Goal: Transaction & Acquisition: Book appointment/travel/reservation

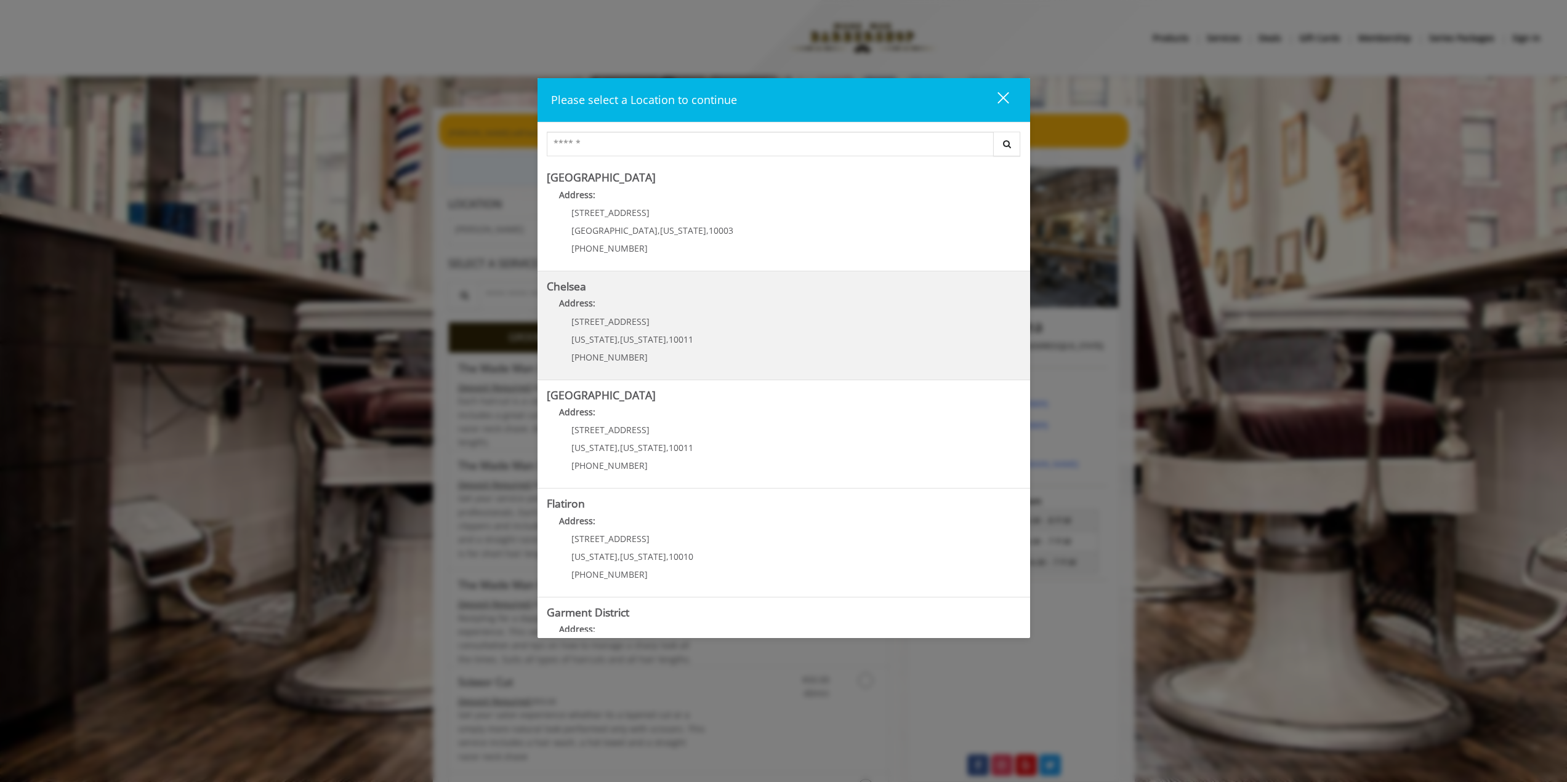
click at [627, 332] on div "[STREET_ADDRESS][US_STATE][US_STATE] (917) 639-3902" at bounding box center [623, 344] width 153 height 54
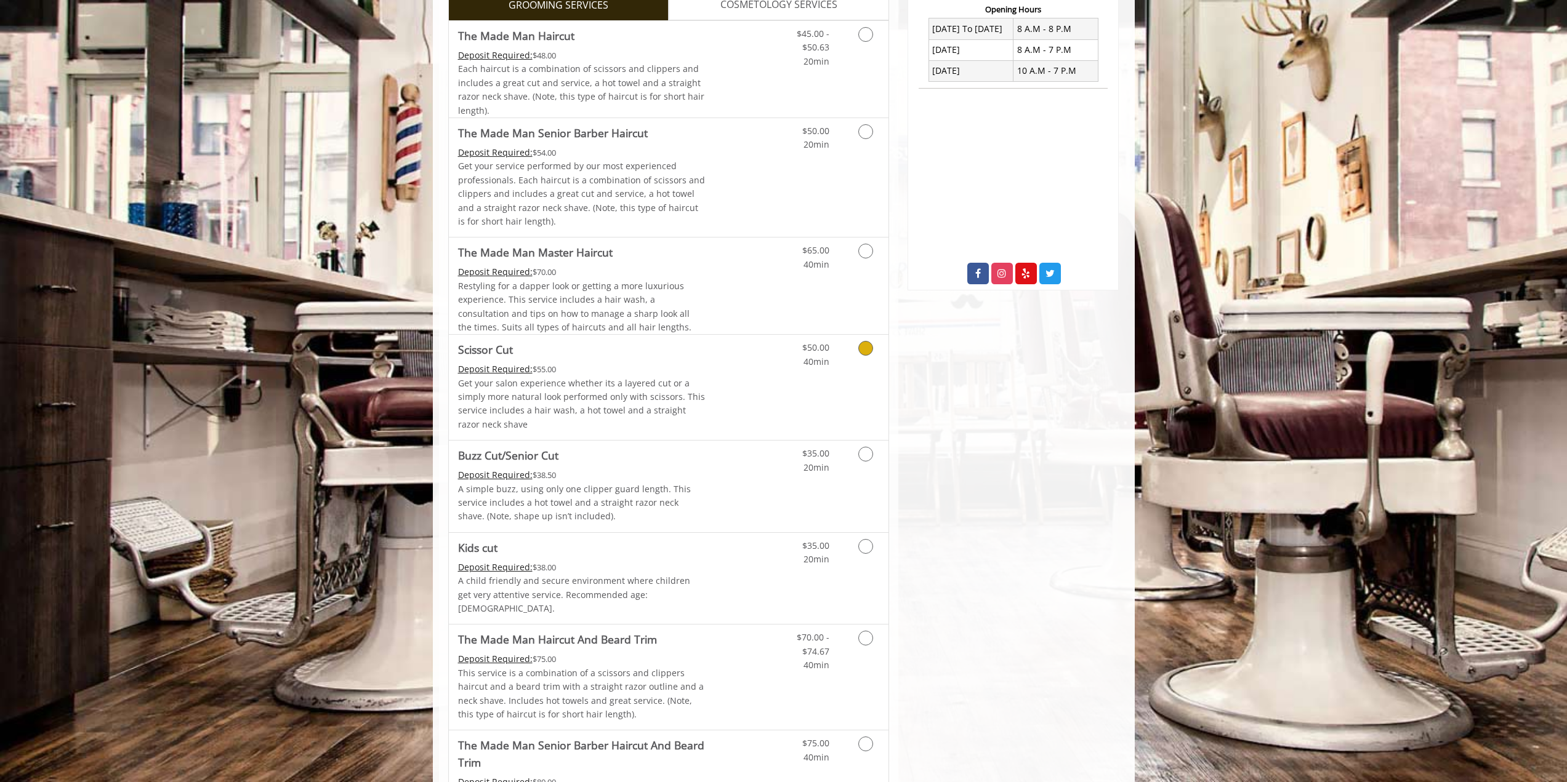
scroll to position [493, 0]
click at [674, 485] on p "A simple buzz, using only one clipper guard length. This service includes a hot…" at bounding box center [581, 502] width 247 height 41
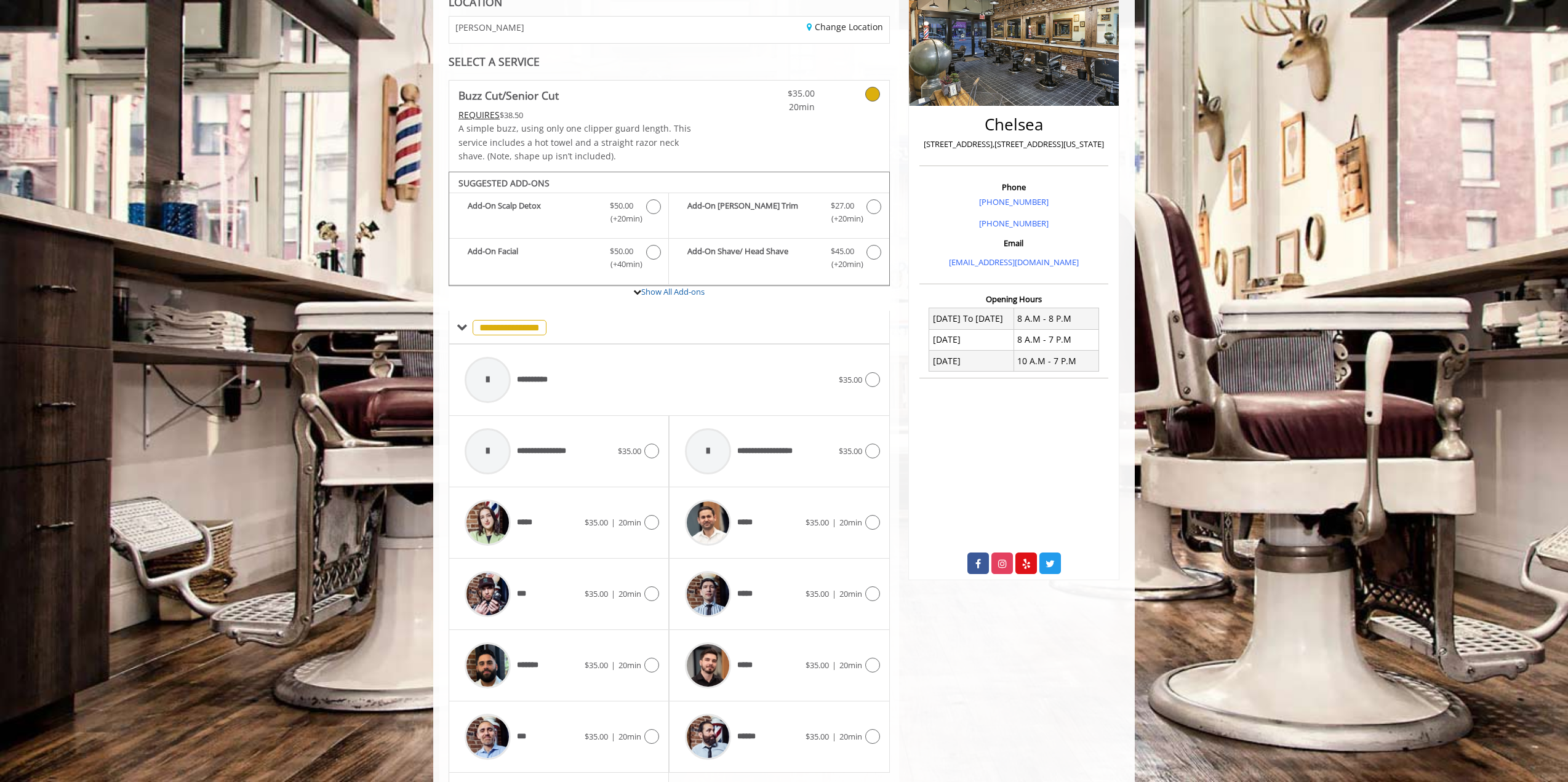
scroll to position [307, 0]
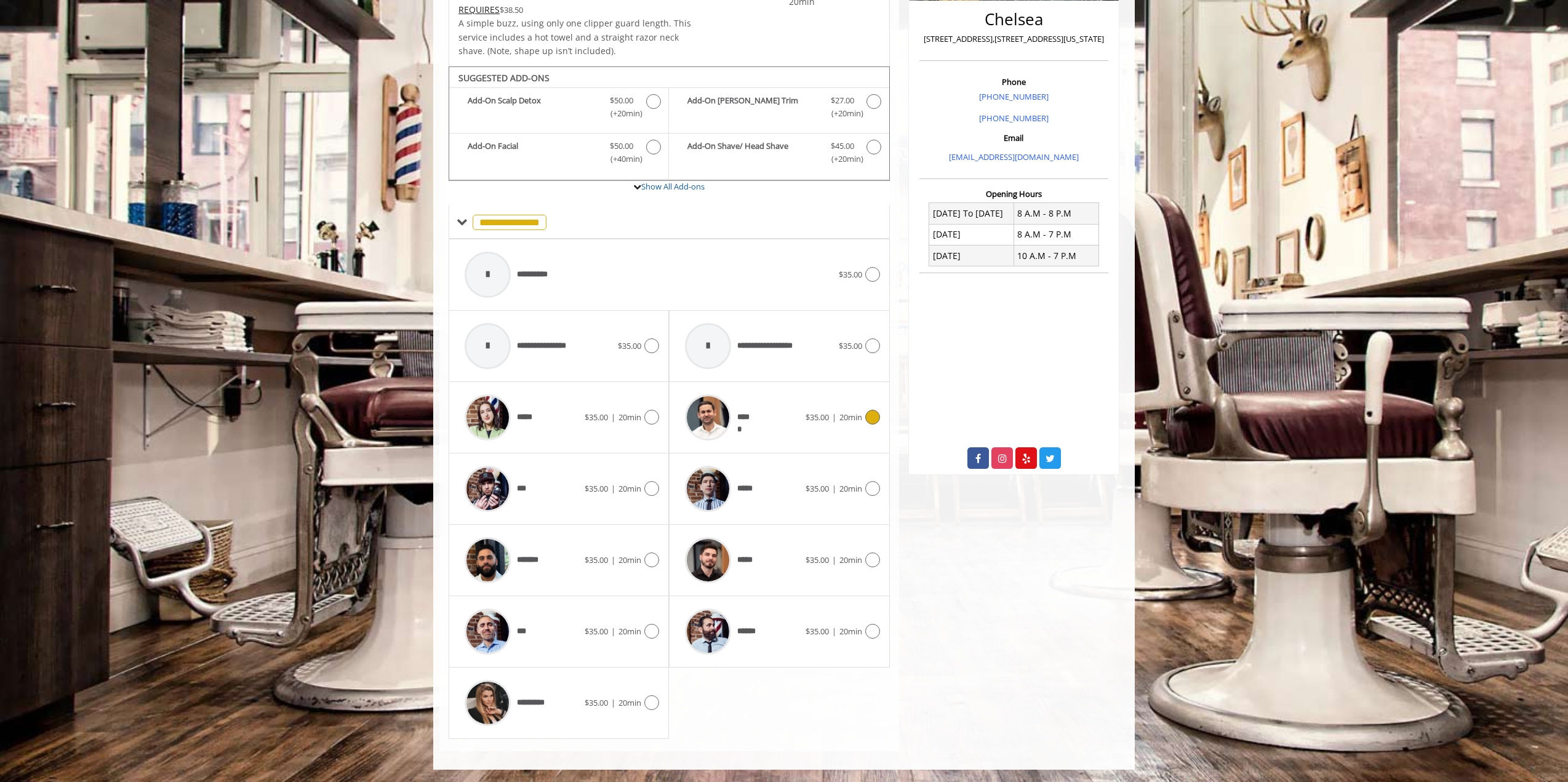
click at [758, 419] on div "*****" at bounding box center [742, 417] width 126 height 58
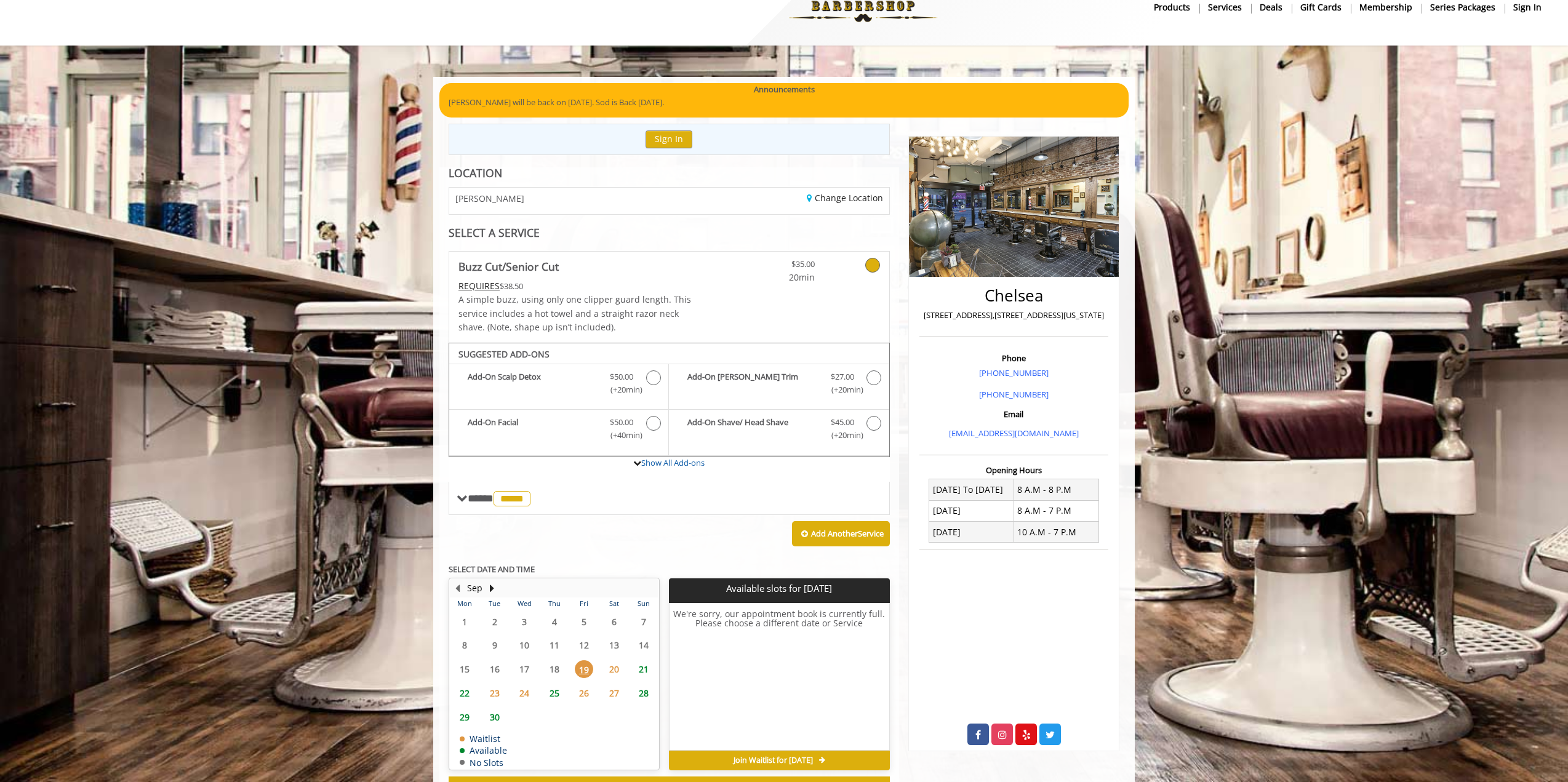
scroll to position [79, 0]
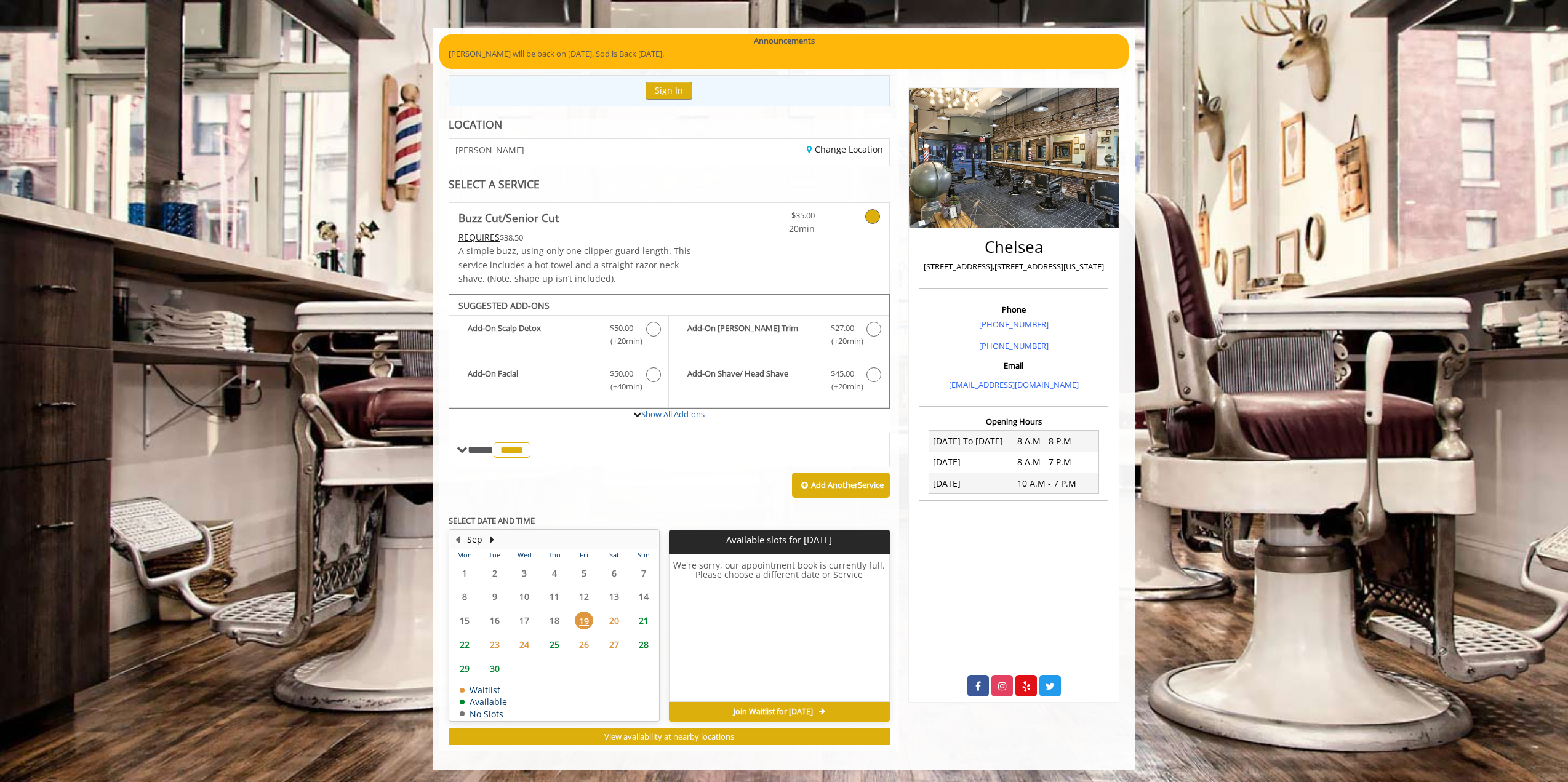
click at [612, 616] on span "20" at bounding box center [614, 621] width 18 height 18
click at [467, 451] on span at bounding box center [462, 449] width 11 height 11
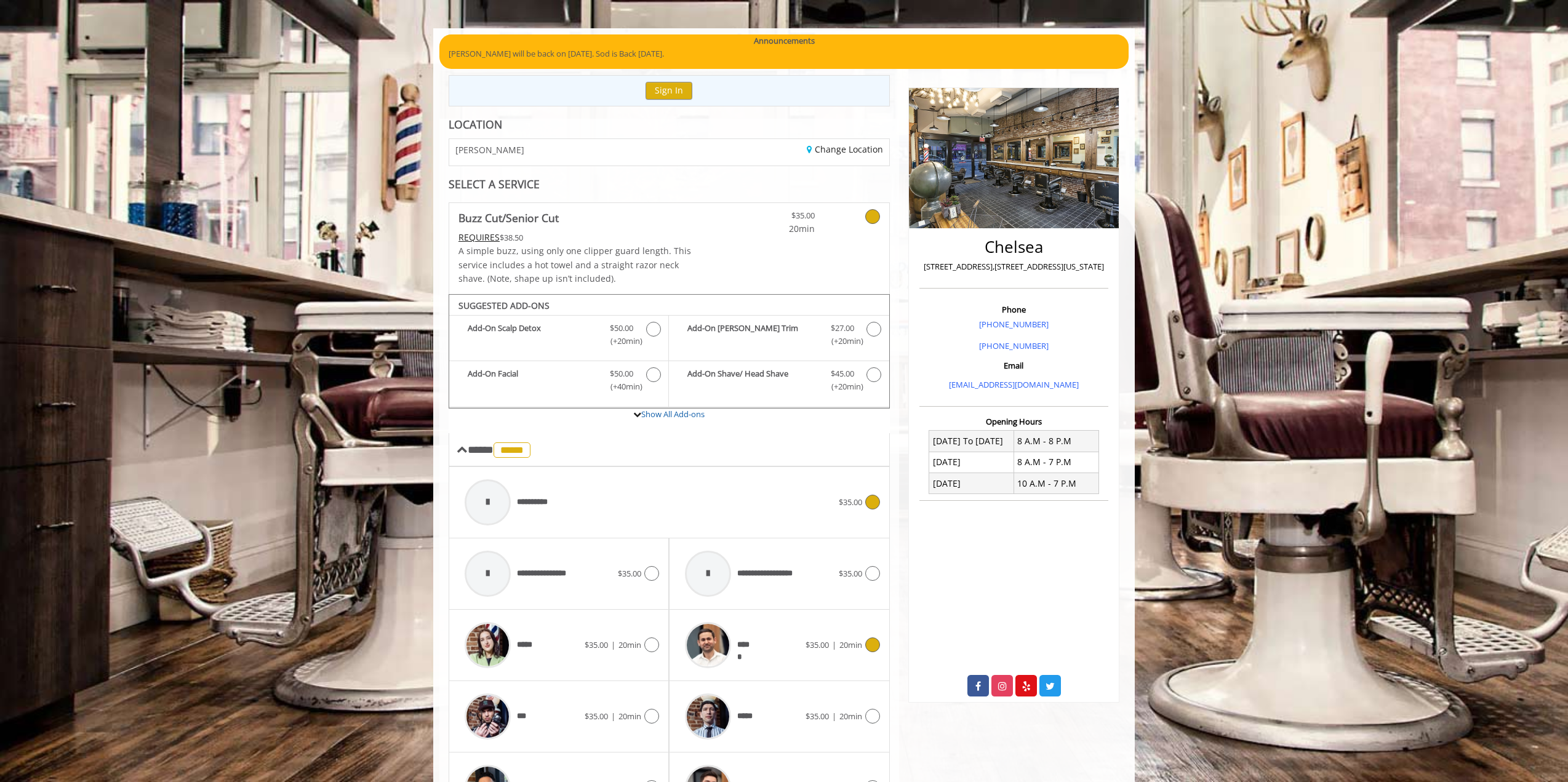
click at [870, 502] on icon at bounding box center [872, 502] width 15 height 15
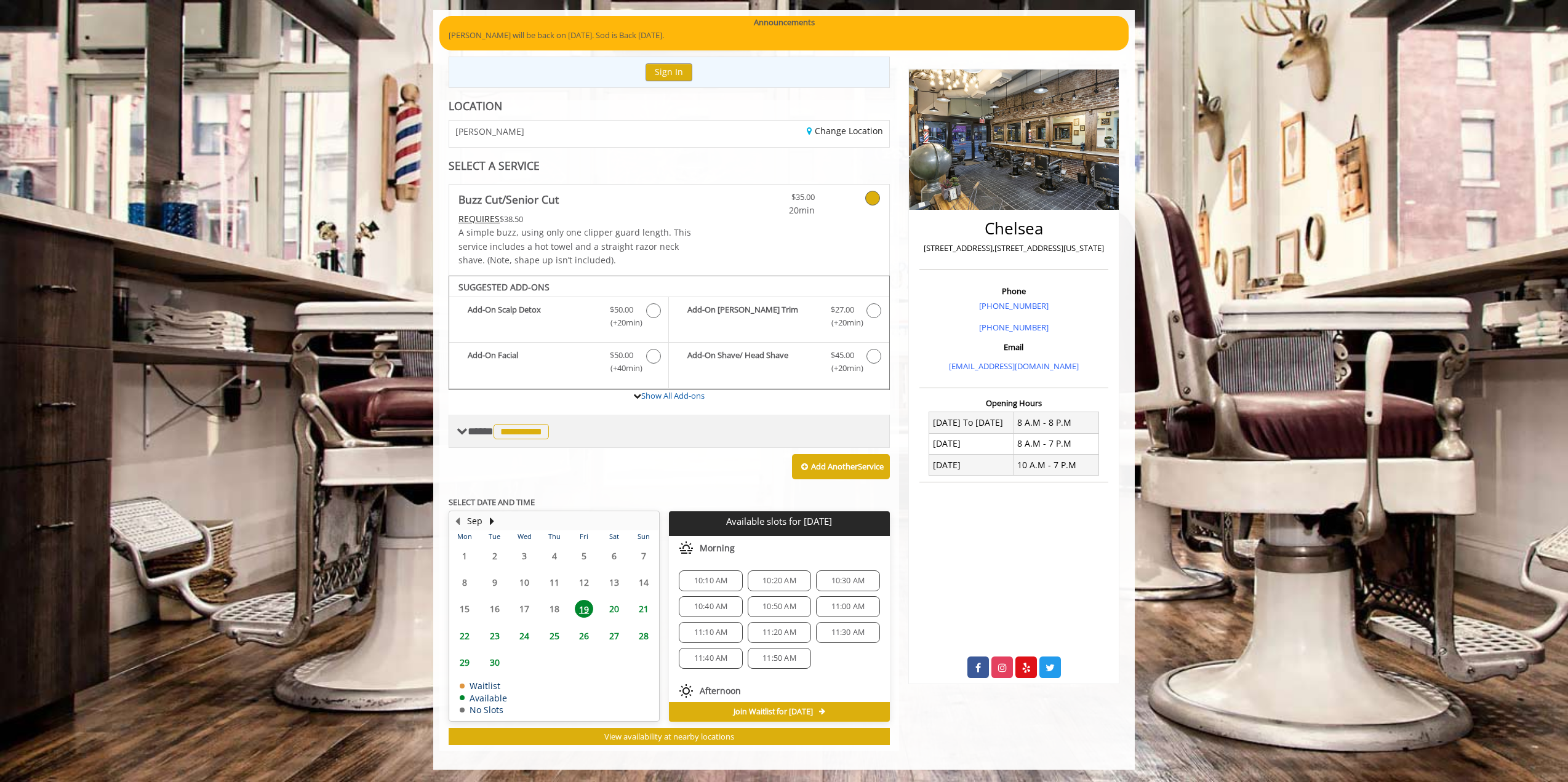
scroll to position [0, 0]
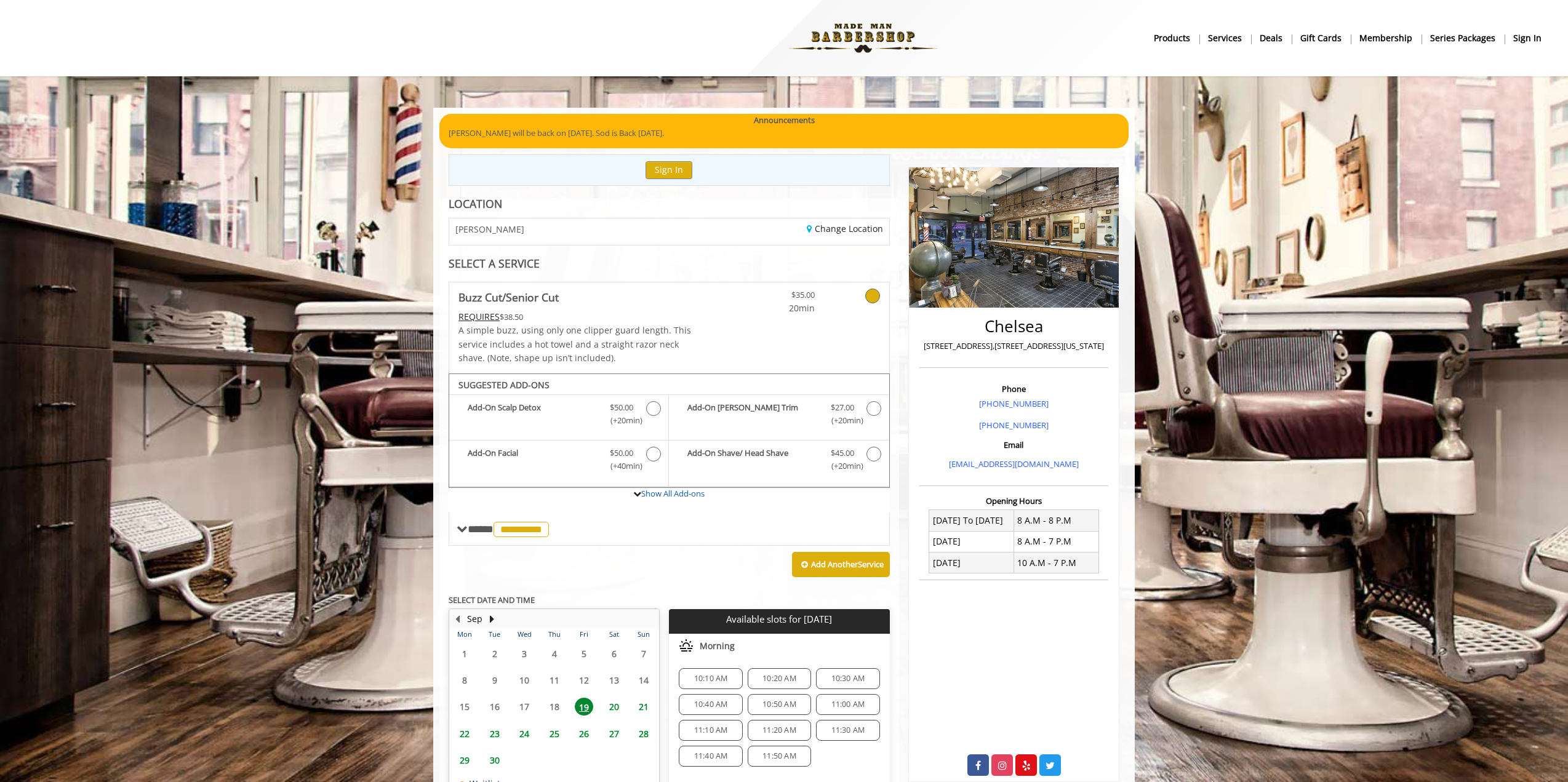
click at [1529, 37] on b "sign in" at bounding box center [1527, 38] width 28 height 14
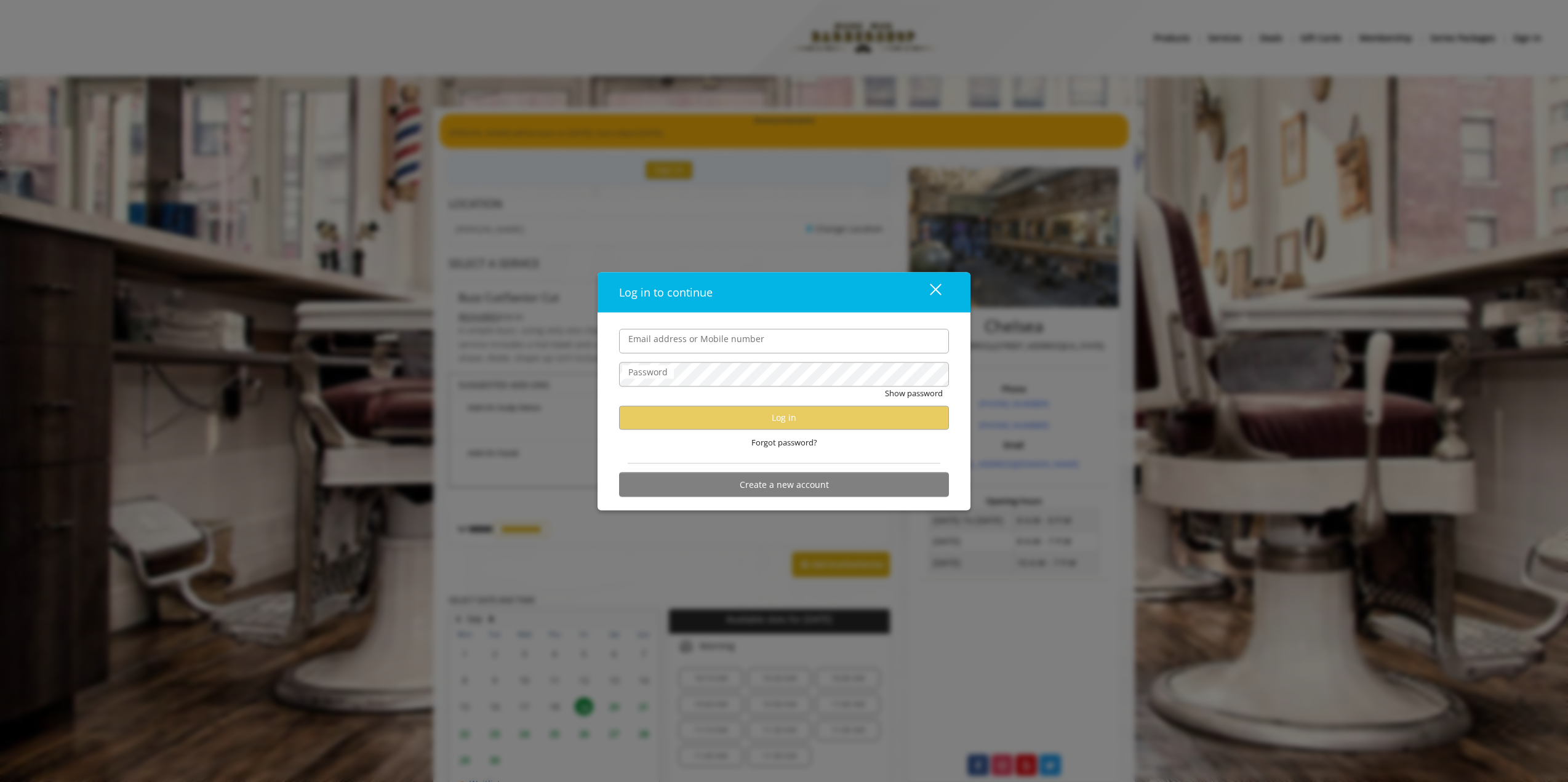
type input "**********"
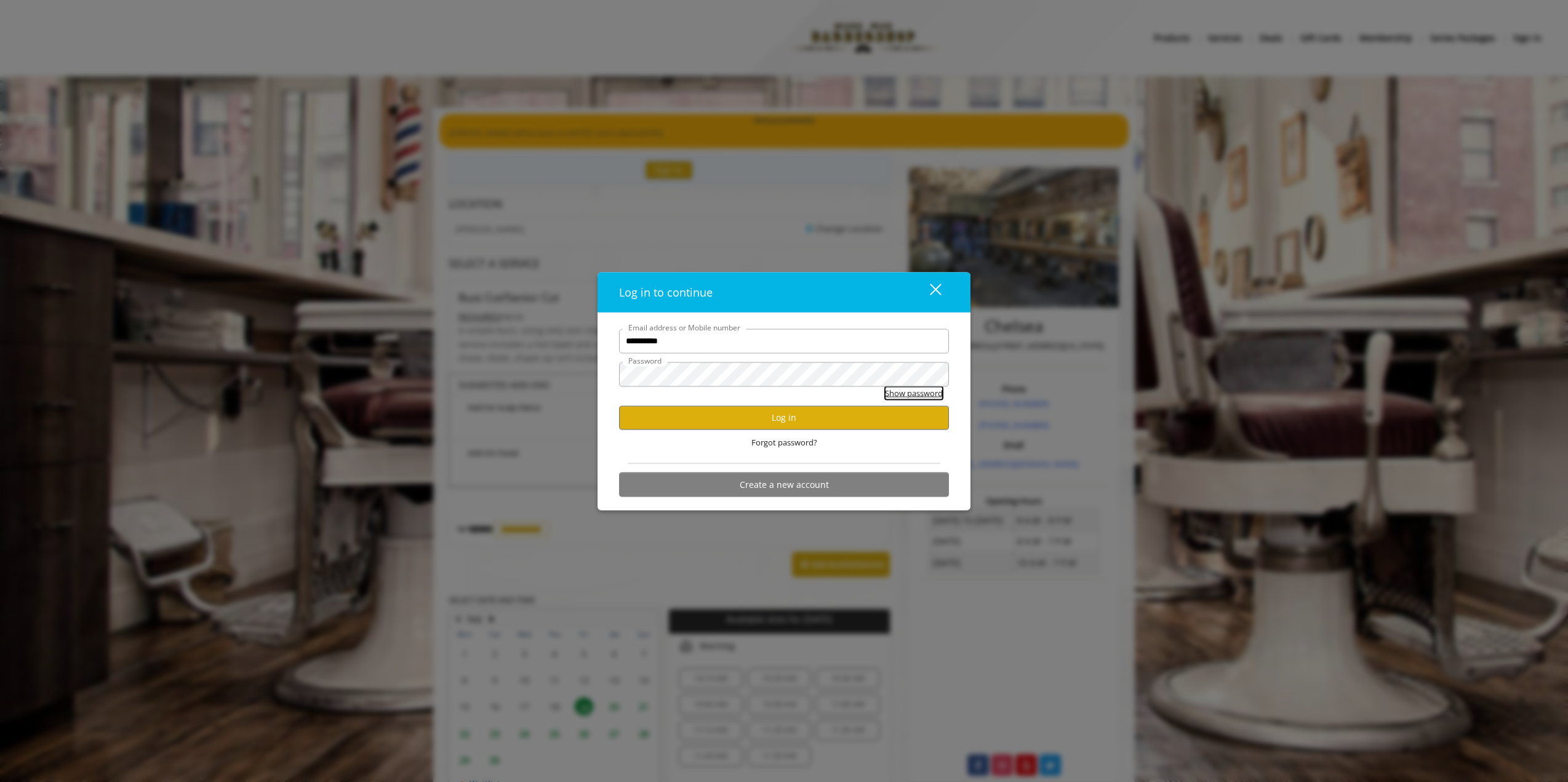
click at [900, 392] on button "Show password" at bounding box center [913, 393] width 58 height 13
click at [827, 413] on button "Log in" at bounding box center [784, 418] width 330 height 24
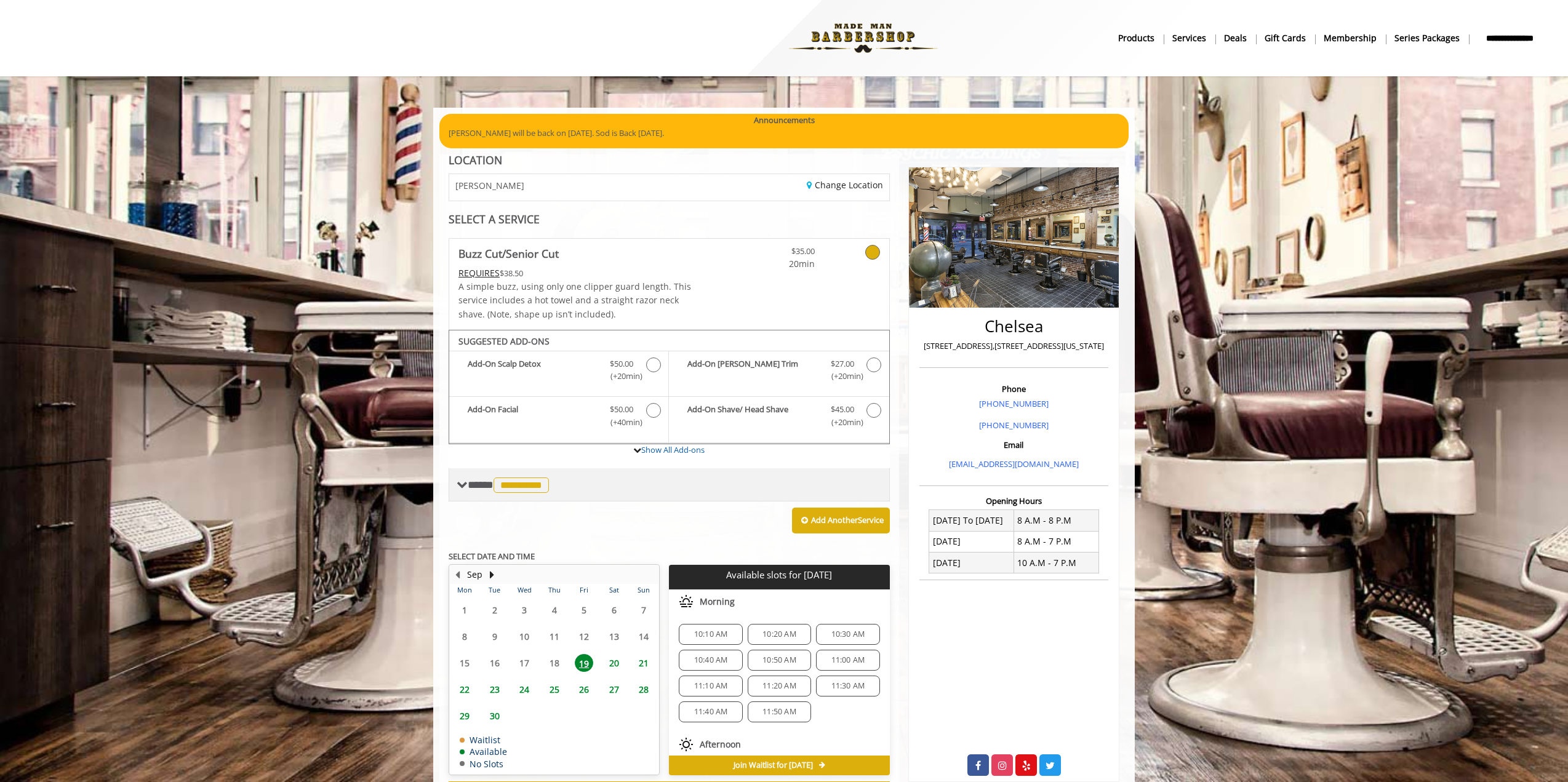
click at [528, 483] on span "**********" at bounding box center [521, 485] width 55 height 15
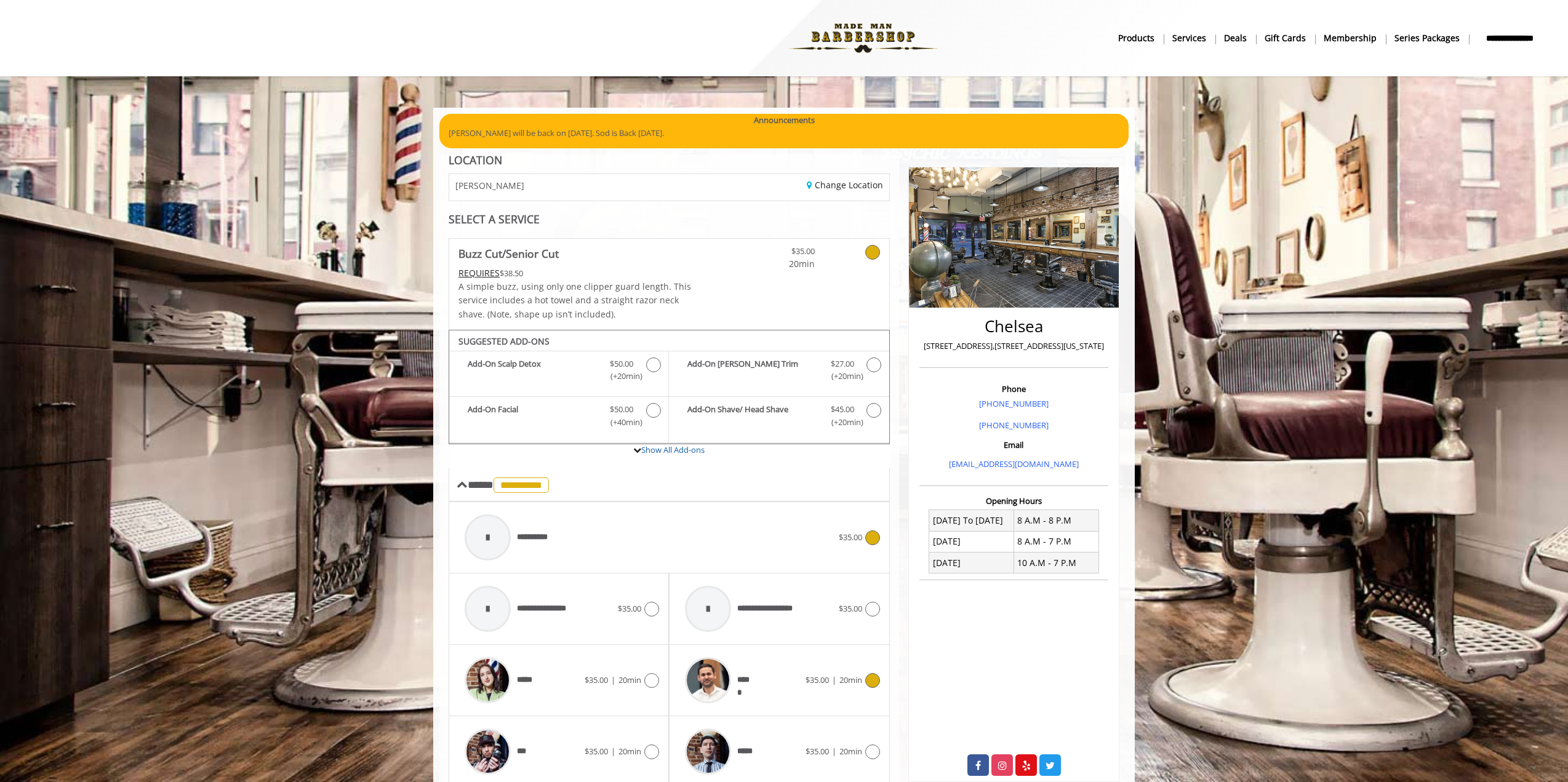
click at [869, 680] on icon at bounding box center [872, 681] width 15 height 15
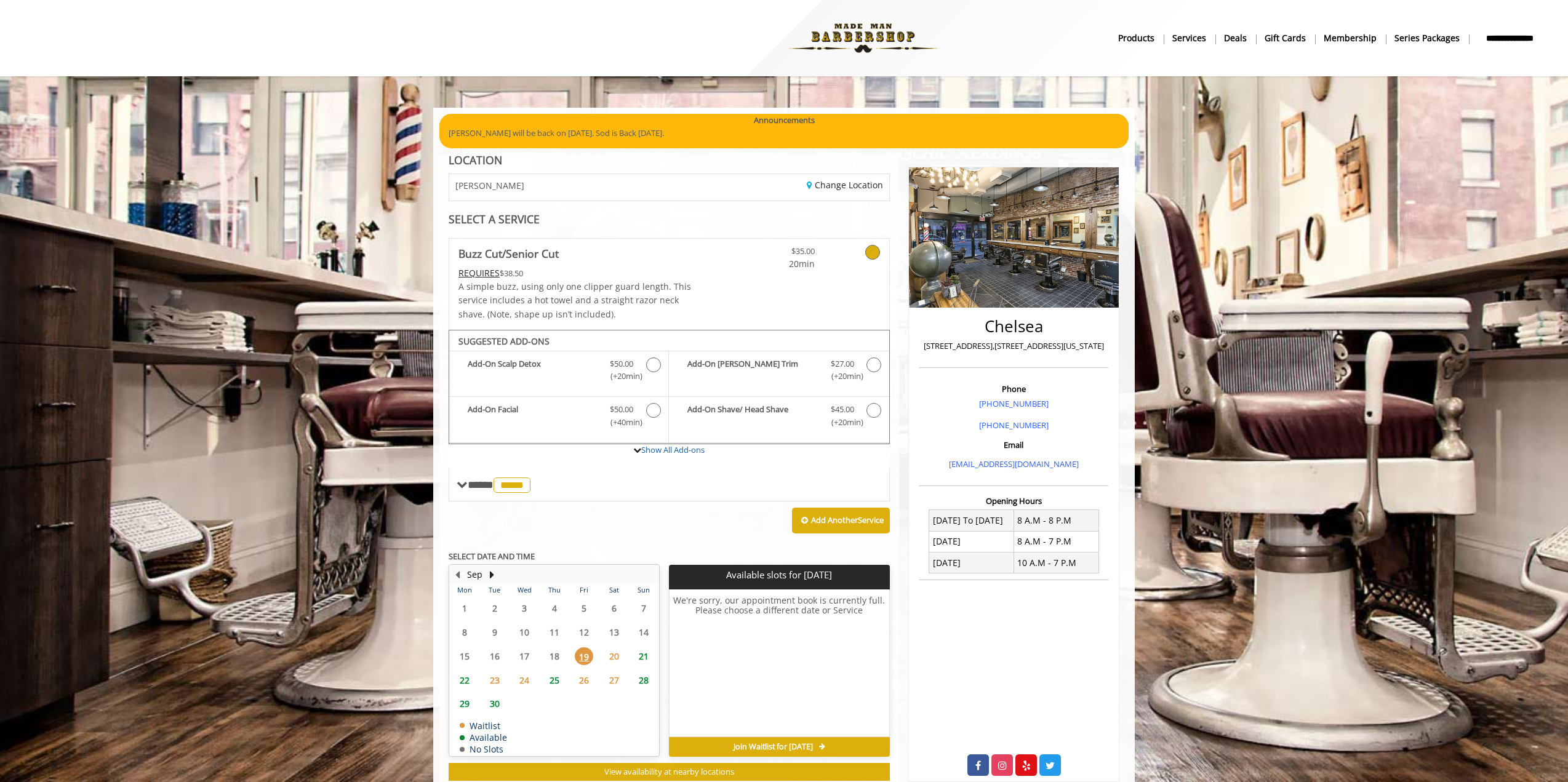
scroll to position [36, 0]
